Goal: Task Accomplishment & Management: Manage account settings

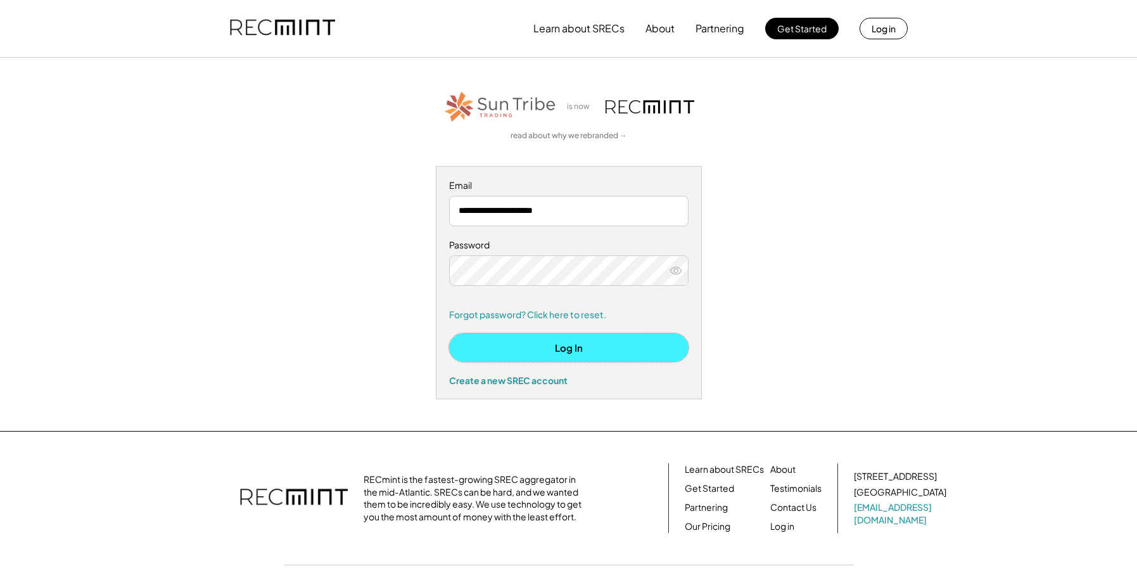
click at [568, 346] on button "Log In" at bounding box center [568, 347] width 239 height 29
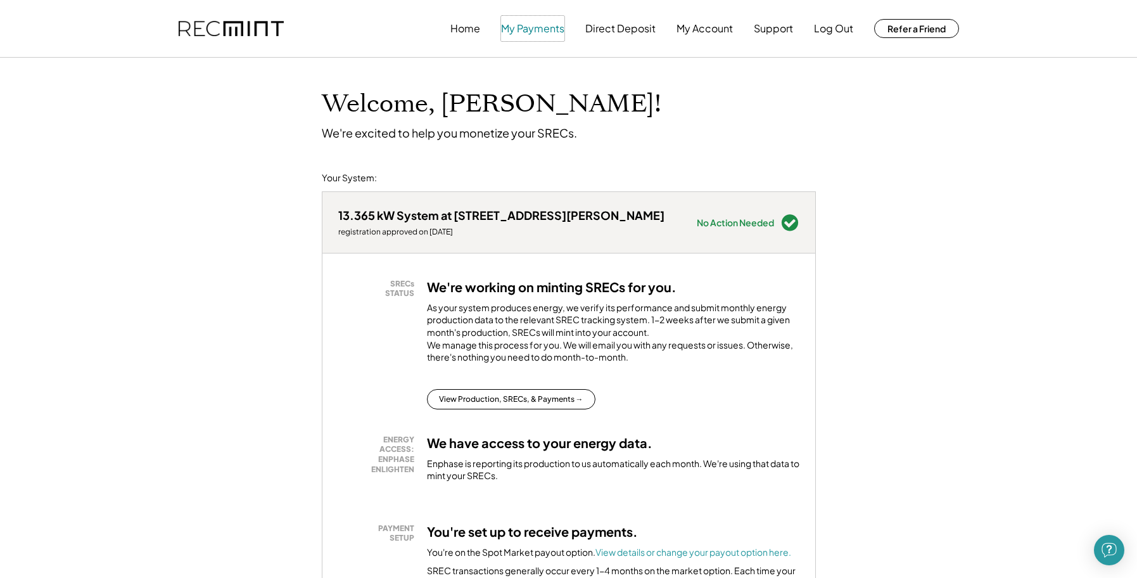
click at [518, 32] on button "My Payments" at bounding box center [532, 28] width 63 height 25
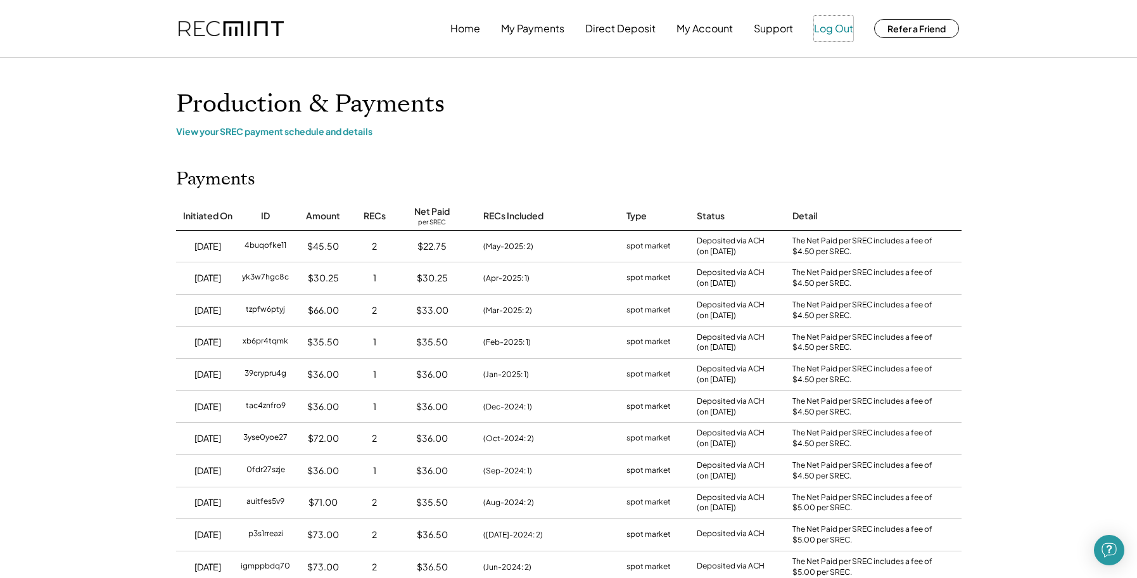
click at [833, 29] on button "Log Out" at bounding box center [833, 28] width 39 height 25
